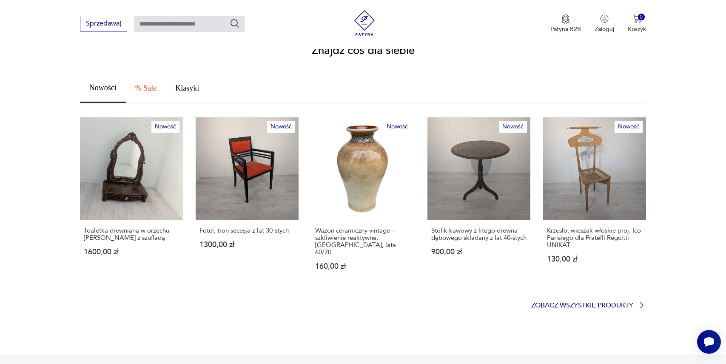
click at [615, 303] on p "Zobacz wszystkie produkty" at bounding box center [582, 306] width 102 height 6
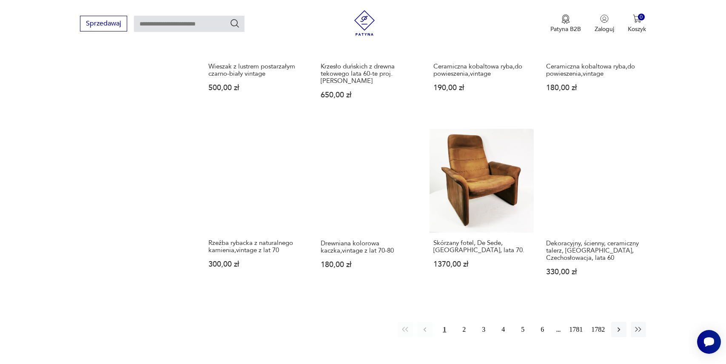
scroll to position [679, 0]
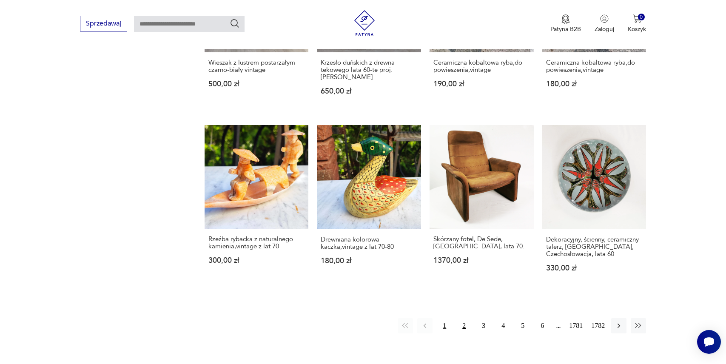
click at [461, 321] on button "2" at bounding box center [463, 325] width 15 height 15
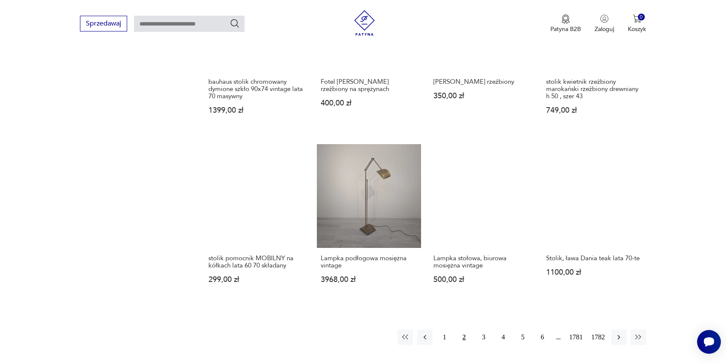
scroll to position [804, 0]
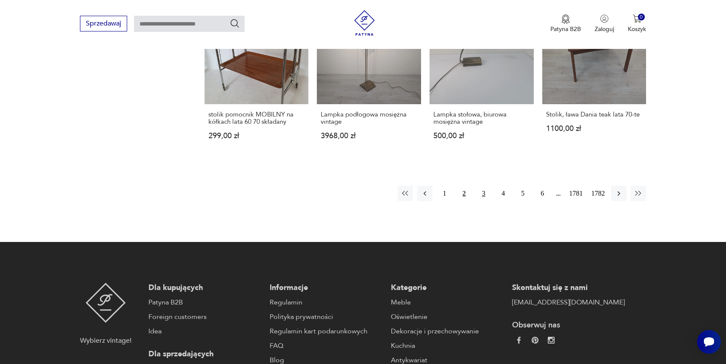
click at [481, 193] on button "3" at bounding box center [483, 193] width 15 height 15
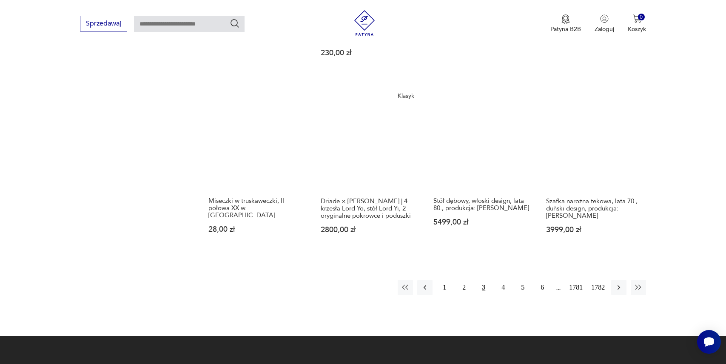
scroll to position [736, 0]
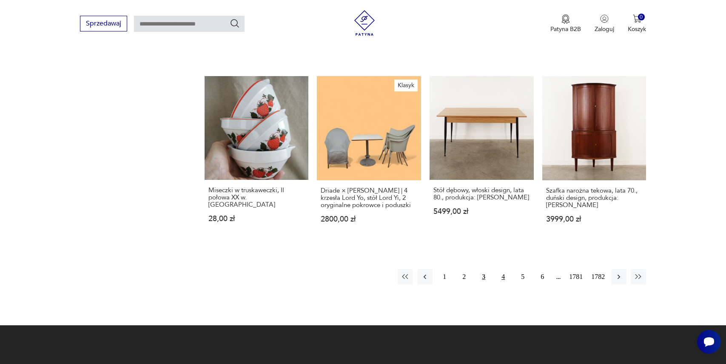
click at [499, 269] on button "4" at bounding box center [502, 276] width 15 height 15
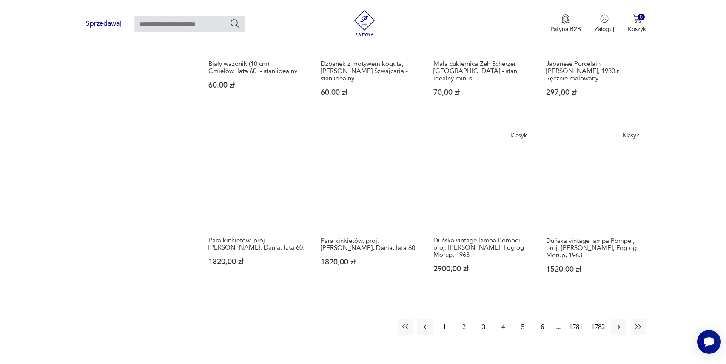
scroll to position [705, 0]
